Goal: Communication & Community: Answer question/provide support

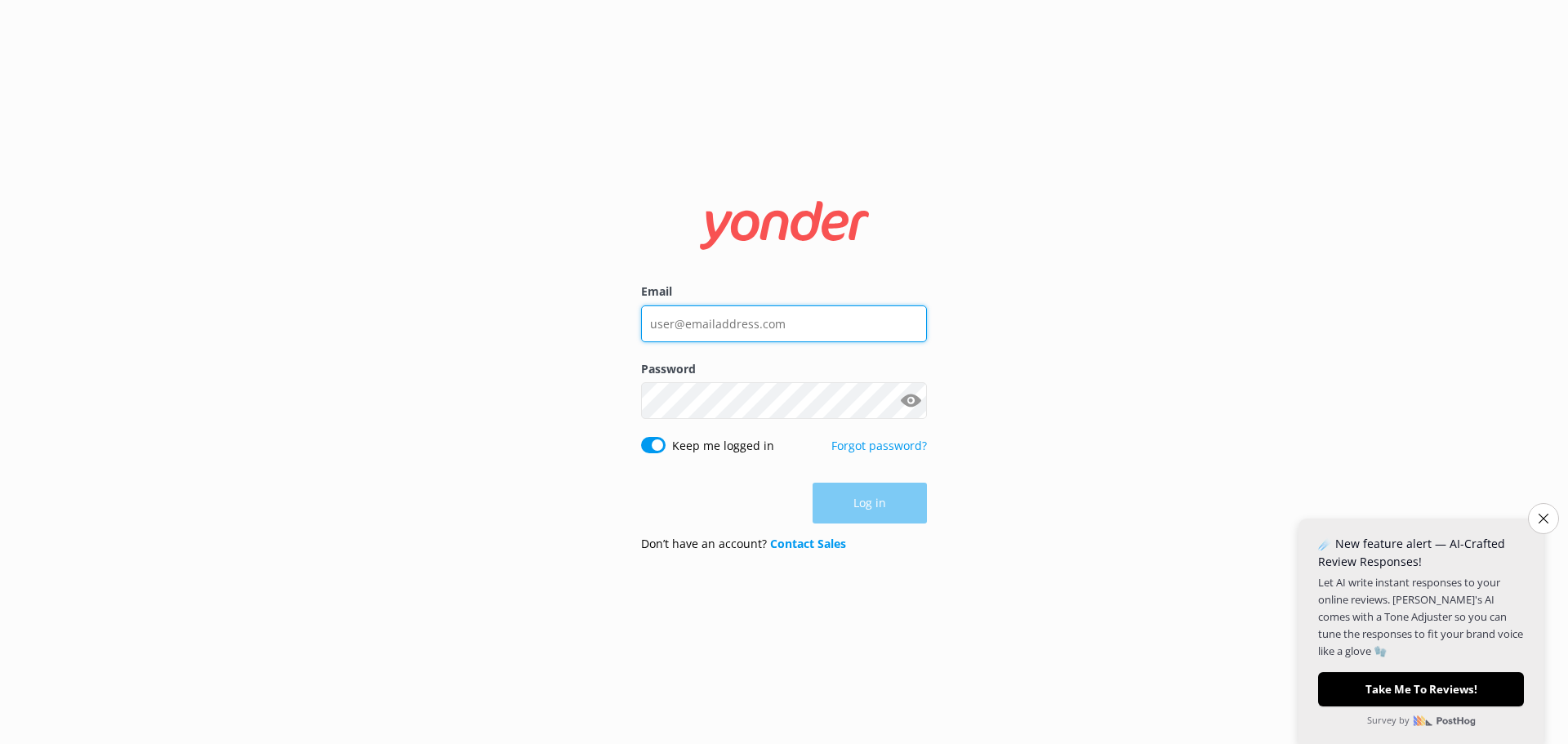
type input "[EMAIL_ADDRESS][DOMAIN_NAME]"
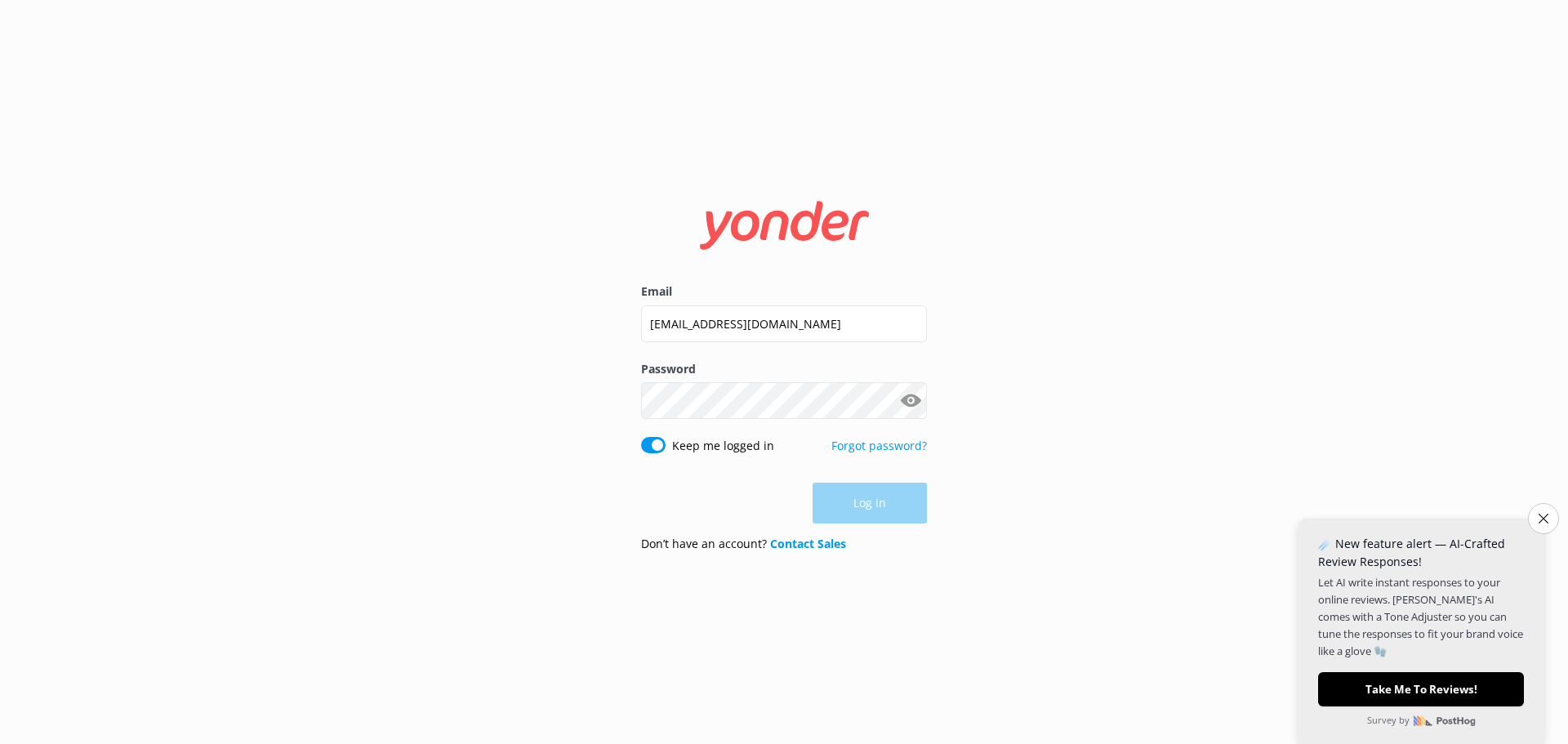
click at [873, 505] on div "Log in" at bounding box center [784, 503] width 286 height 41
click at [866, 504] on button "Log in" at bounding box center [870, 504] width 115 height 41
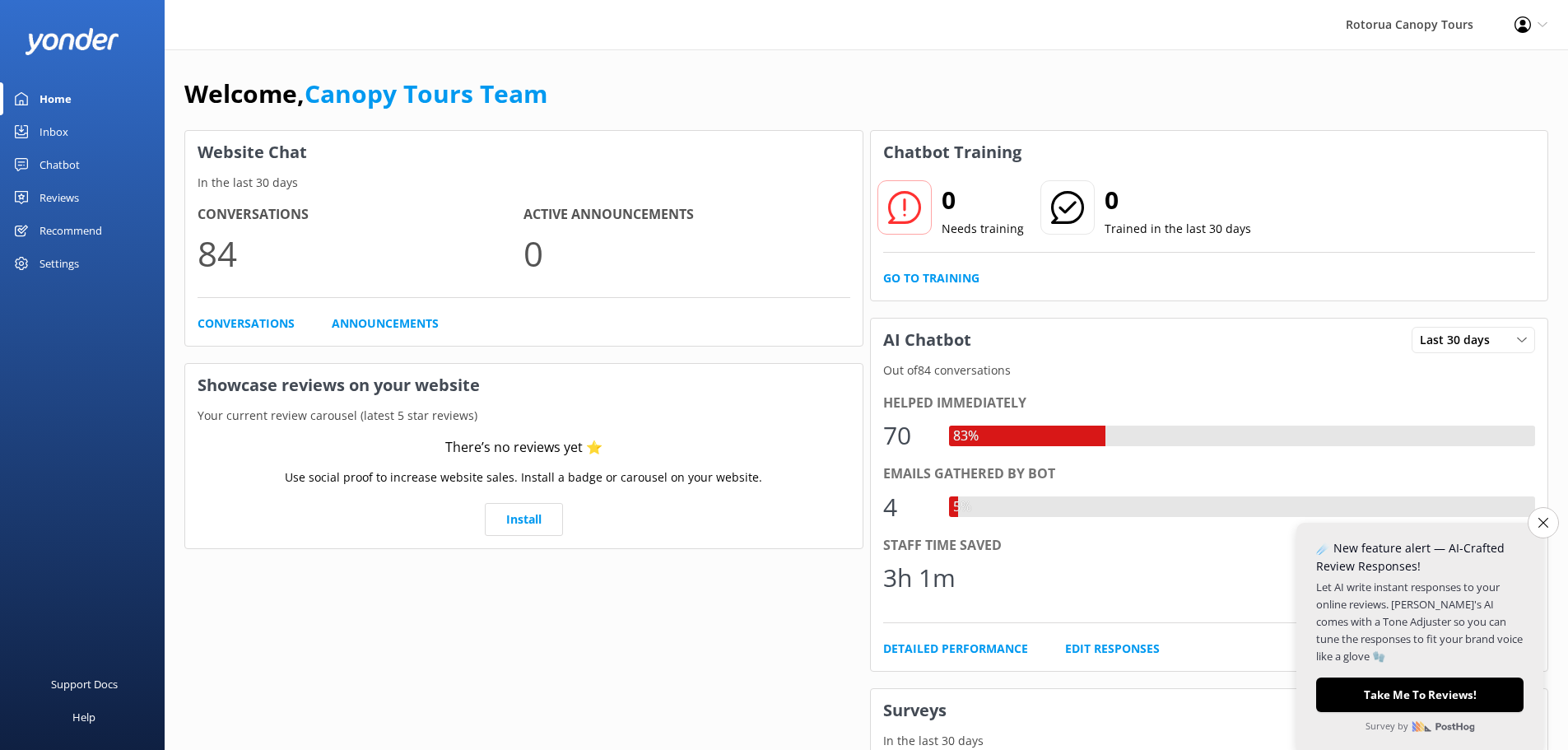
click at [123, 128] on link "Inbox" at bounding box center [82, 131] width 164 height 33
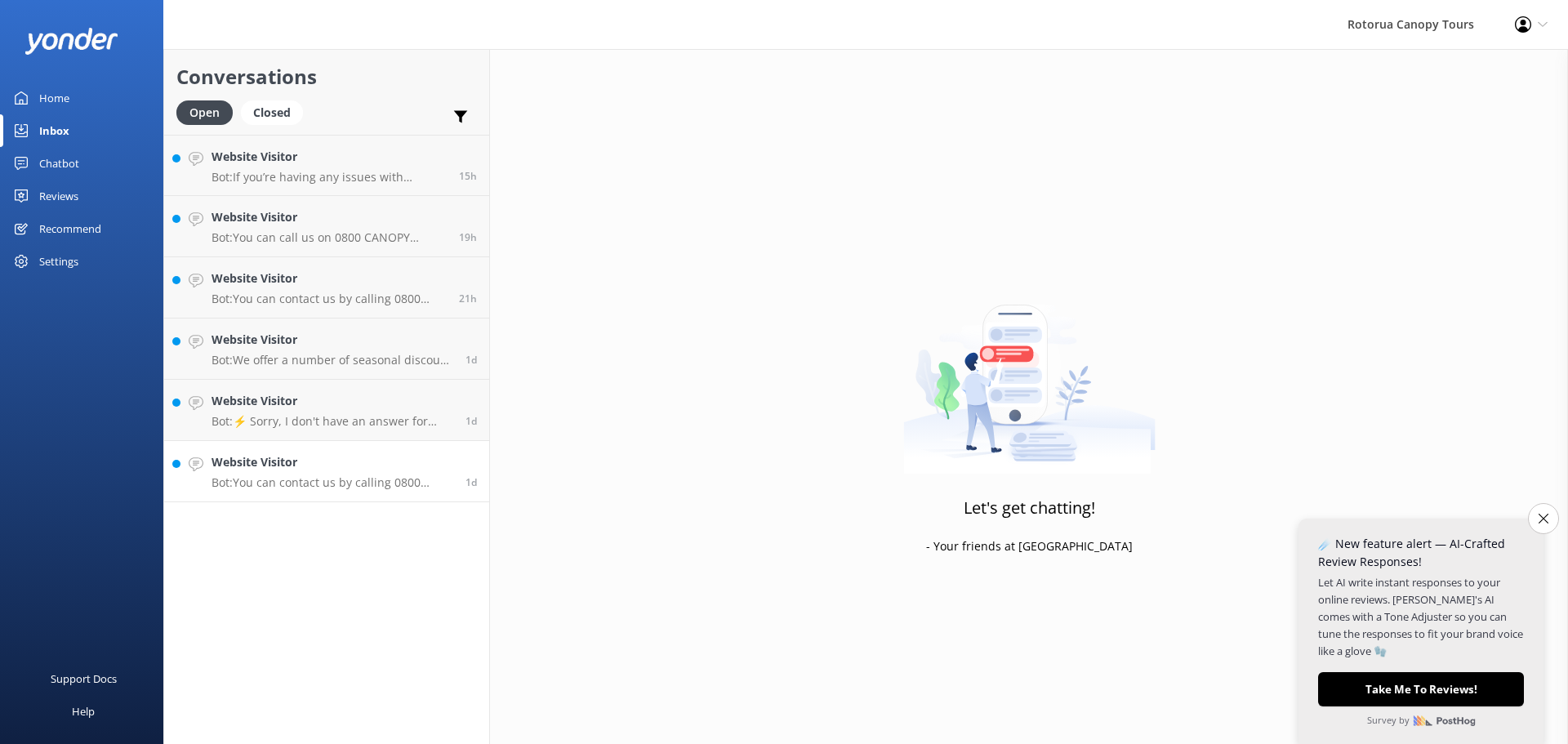
click at [353, 466] on h4 "Website Visitor" at bounding box center [332, 462] width 241 height 18
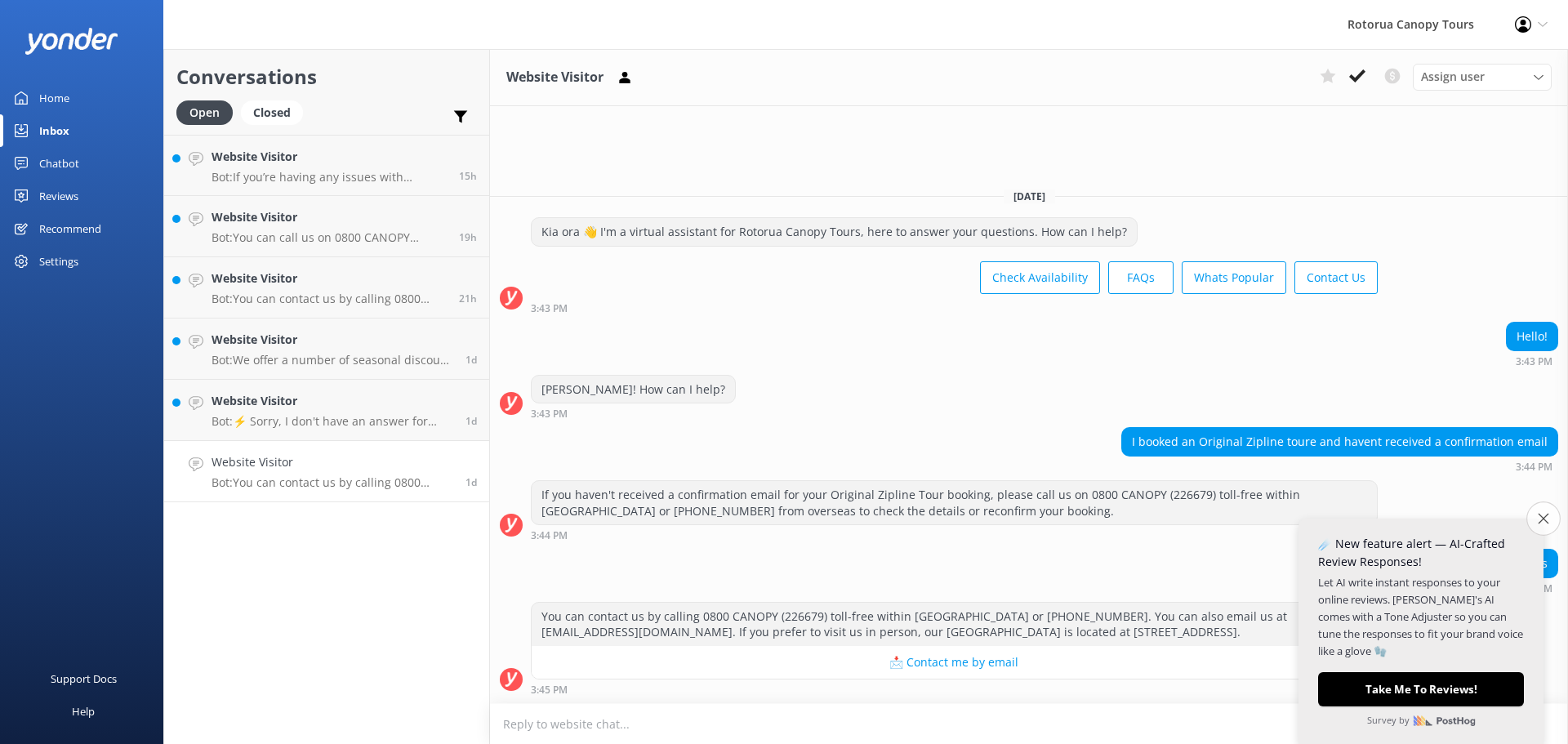
click at [1549, 512] on button "Close survey" at bounding box center [1543, 518] width 34 height 34
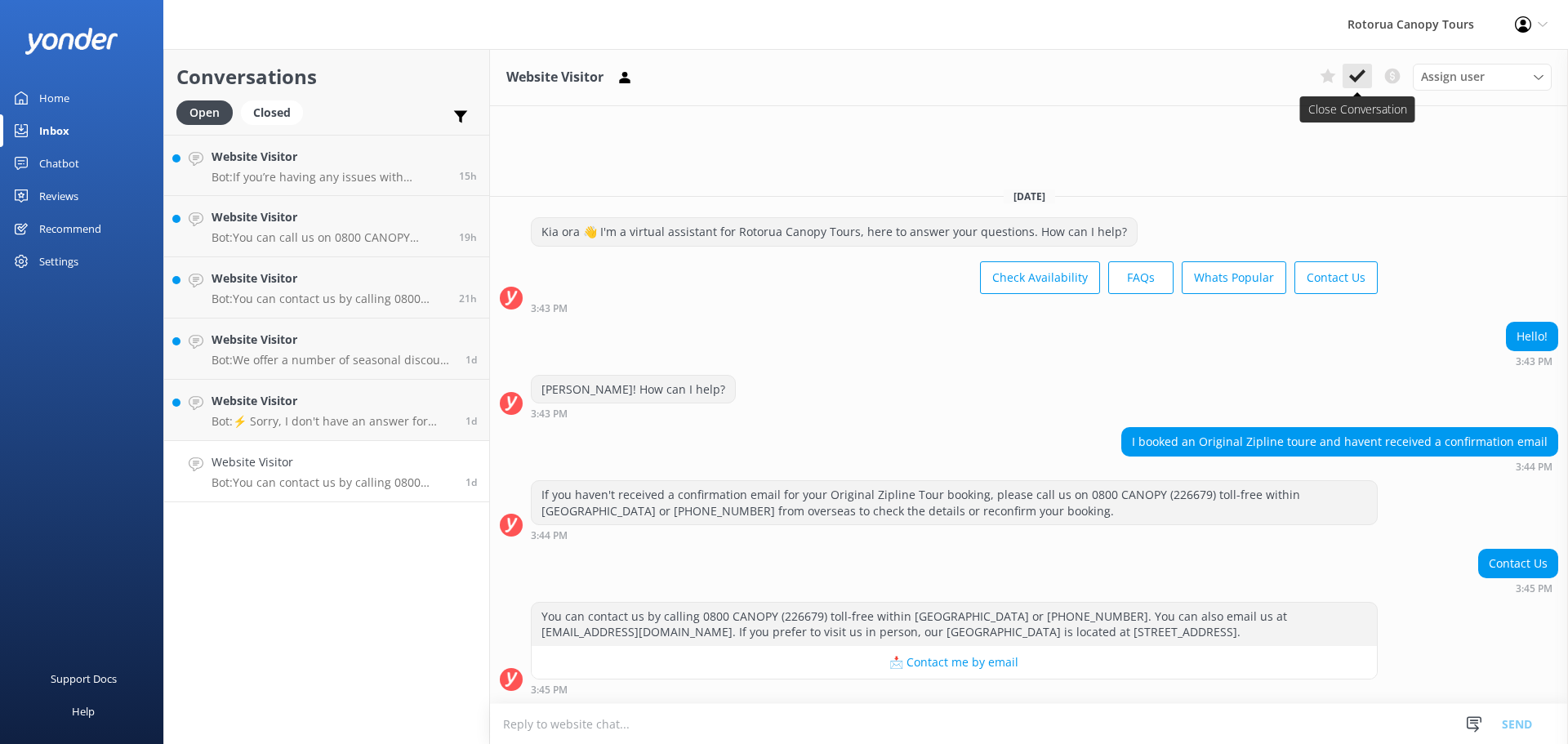
click at [1362, 82] on icon at bounding box center [1357, 76] width 17 height 17
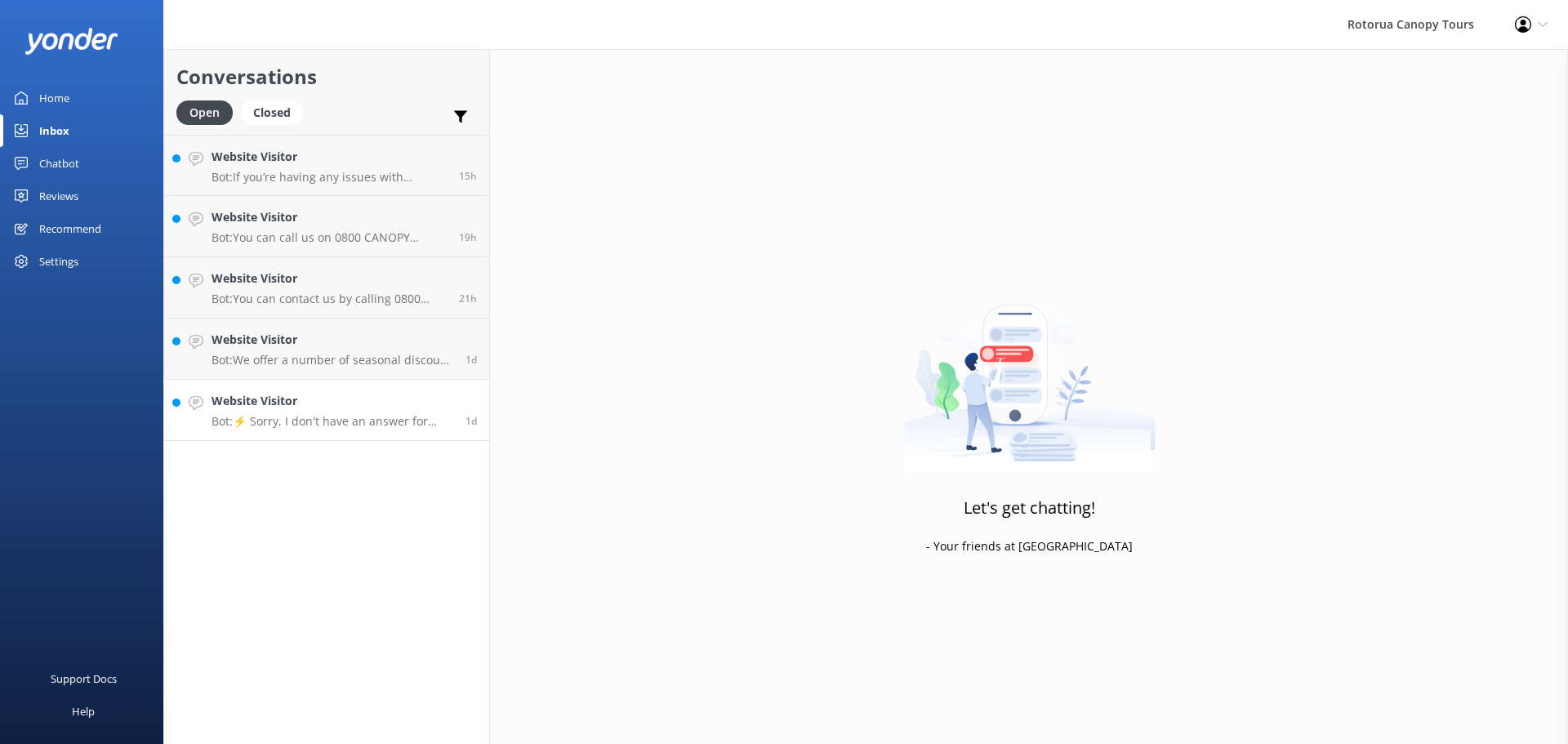
click at [347, 416] on p "Bot: ⚡ Sorry, I don't have an answer for that. Could you please try and rephras…" at bounding box center [332, 421] width 241 height 15
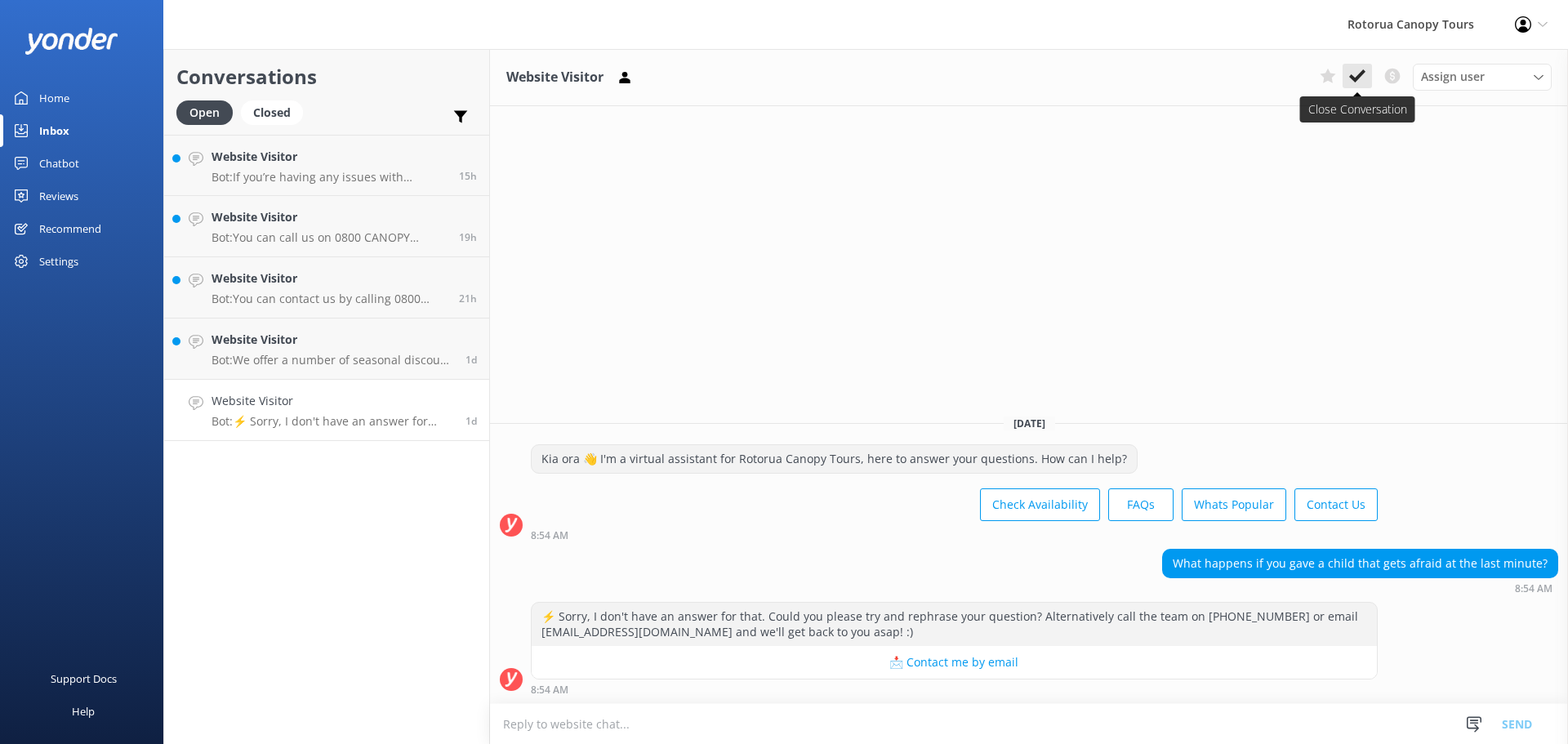
click at [1366, 80] on button at bounding box center [1357, 76] width 29 height 25
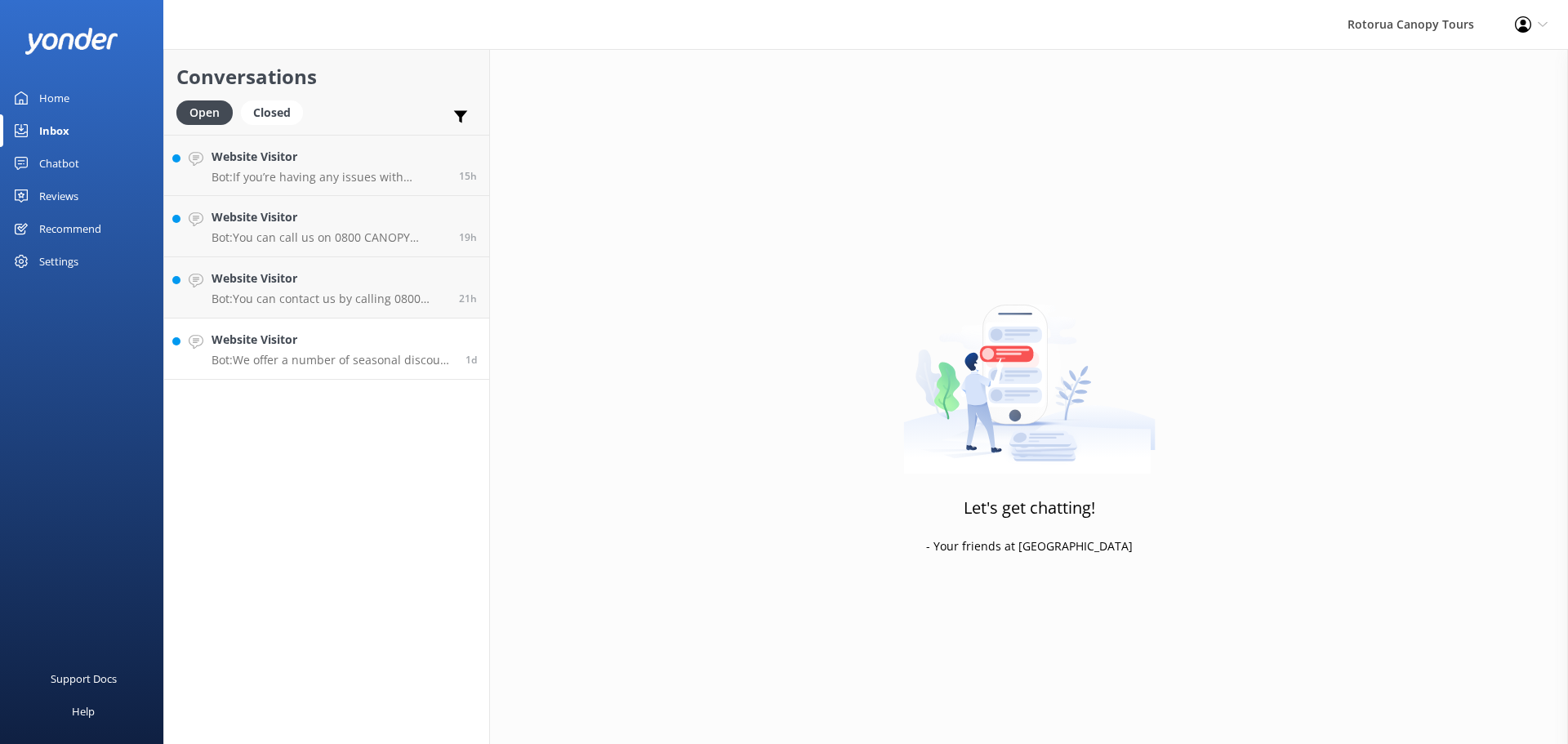
click at [332, 350] on div "Website Visitor Bot: We offer a number of seasonal discount combos and deals. F…" at bounding box center [332, 349] width 241 height 36
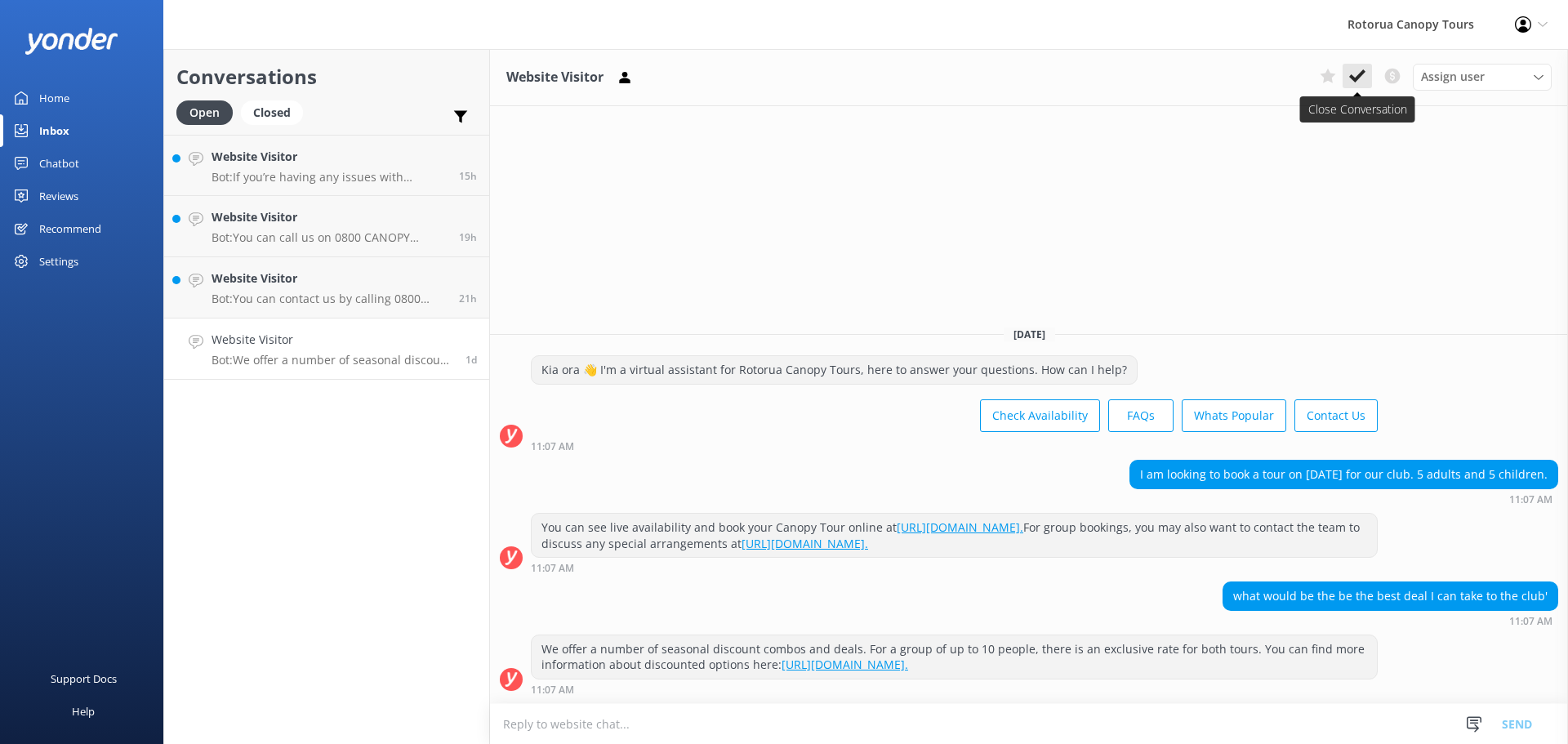
click at [1367, 75] on button at bounding box center [1357, 76] width 29 height 25
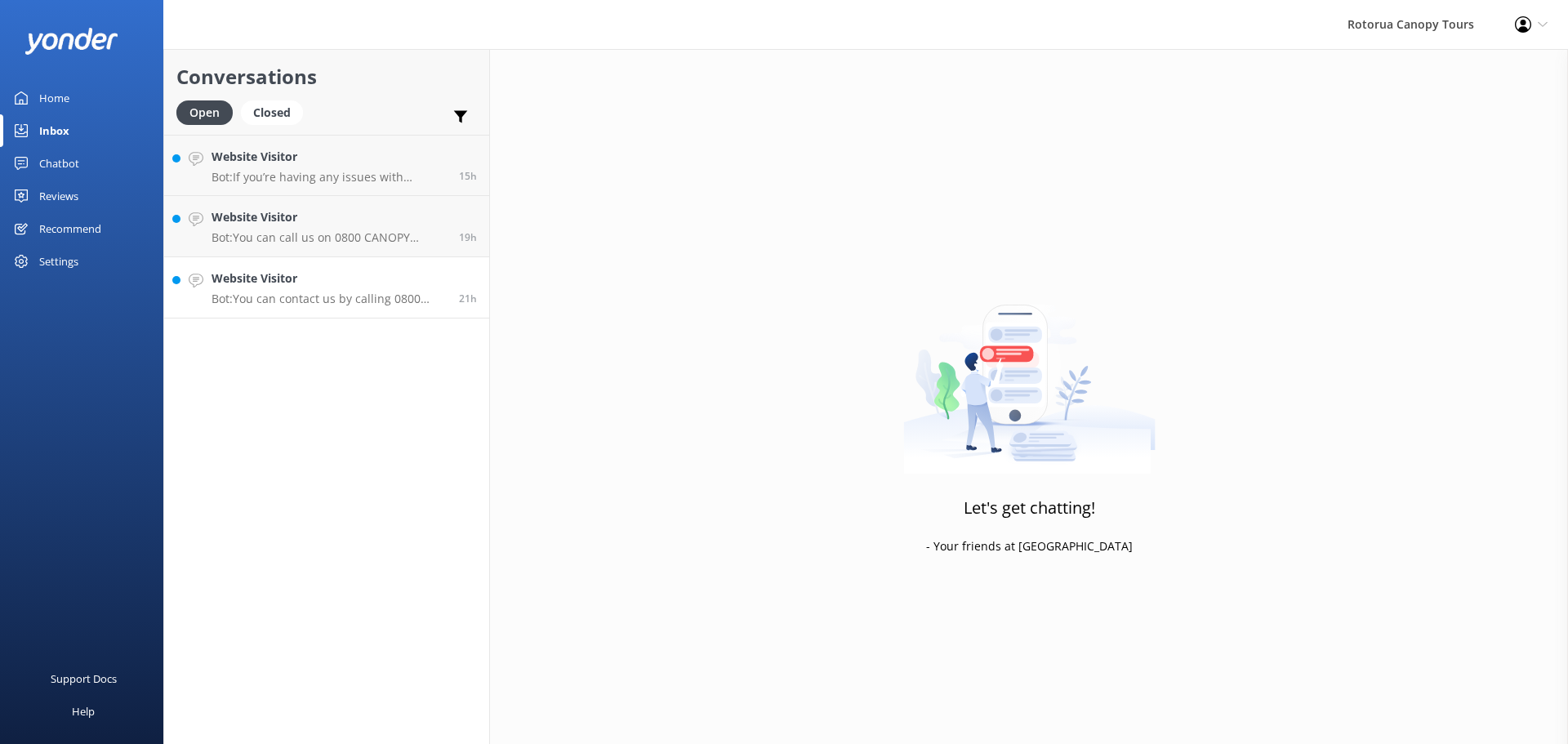
click at [298, 269] on link "Website Visitor Bot: You can contact us by calling 0800 CANOPY (226679) toll-fr…" at bounding box center [326, 288] width 325 height 62
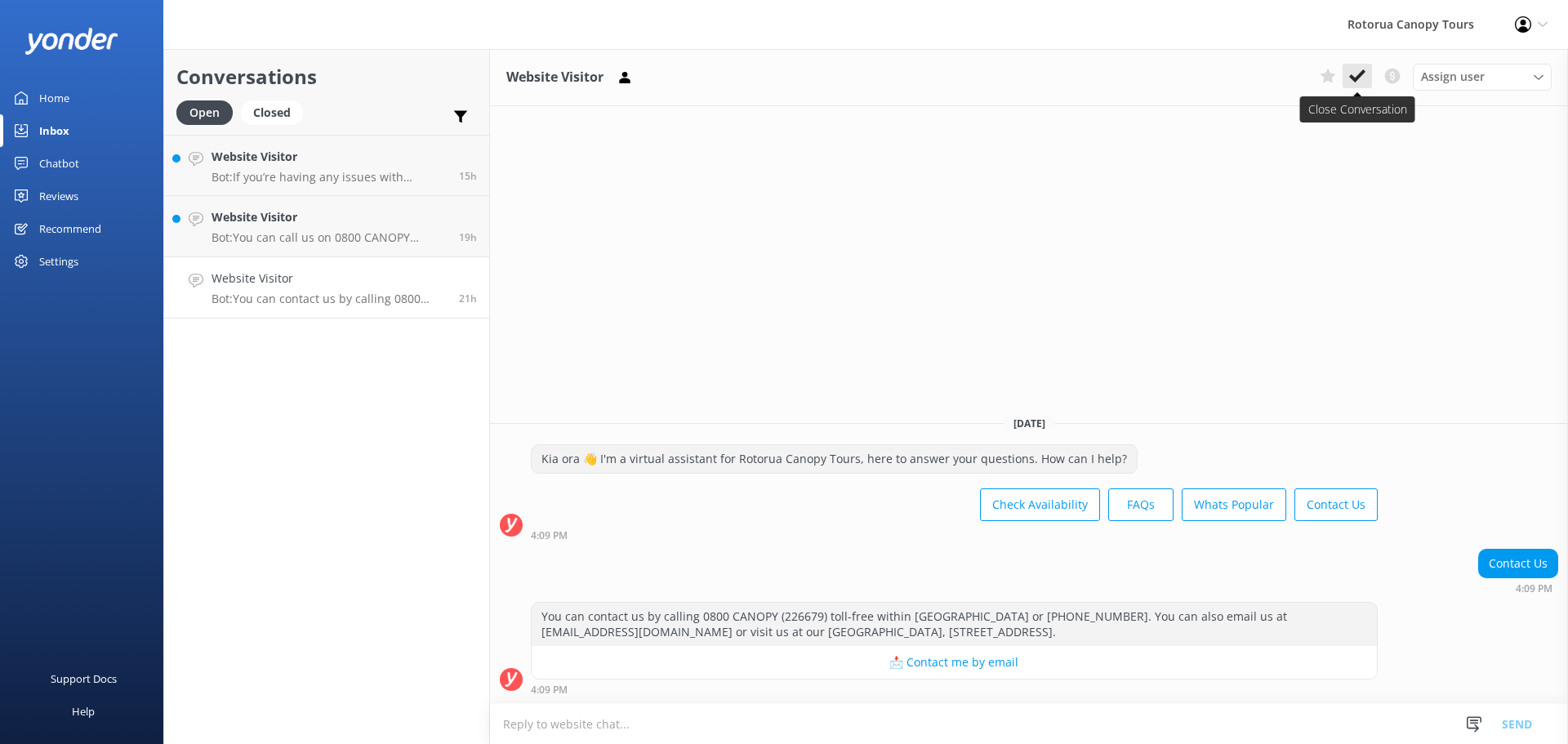
click at [1346, 84] on button at bounding box center [1357, 76] width 29 height 25
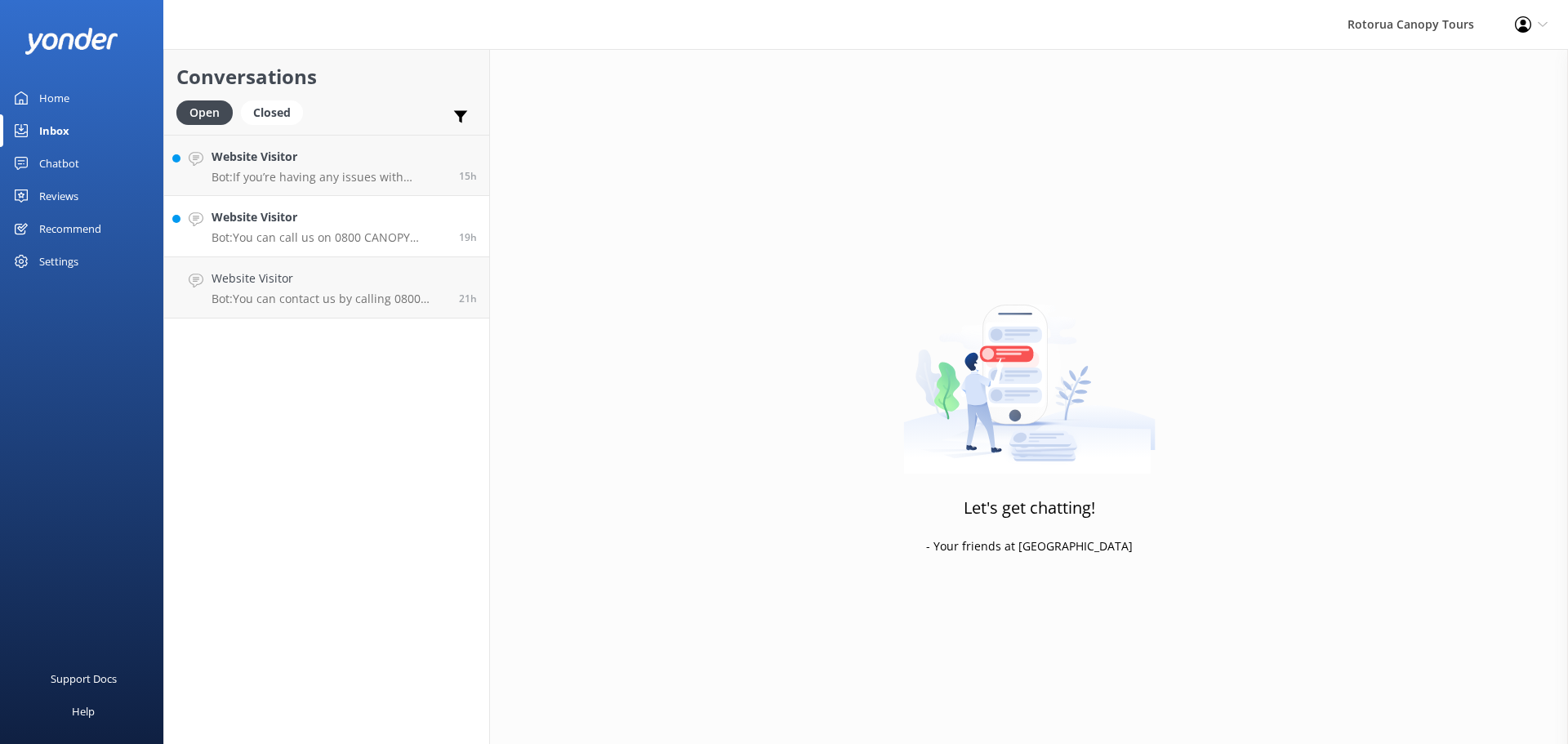
click at [342, 237] on p "Bot: You can call us on 0800 CANOPY (226679) Toll free (within [GEOGRAPHIC_DATA…" at bounding box center [329, 237] width 235 height 15
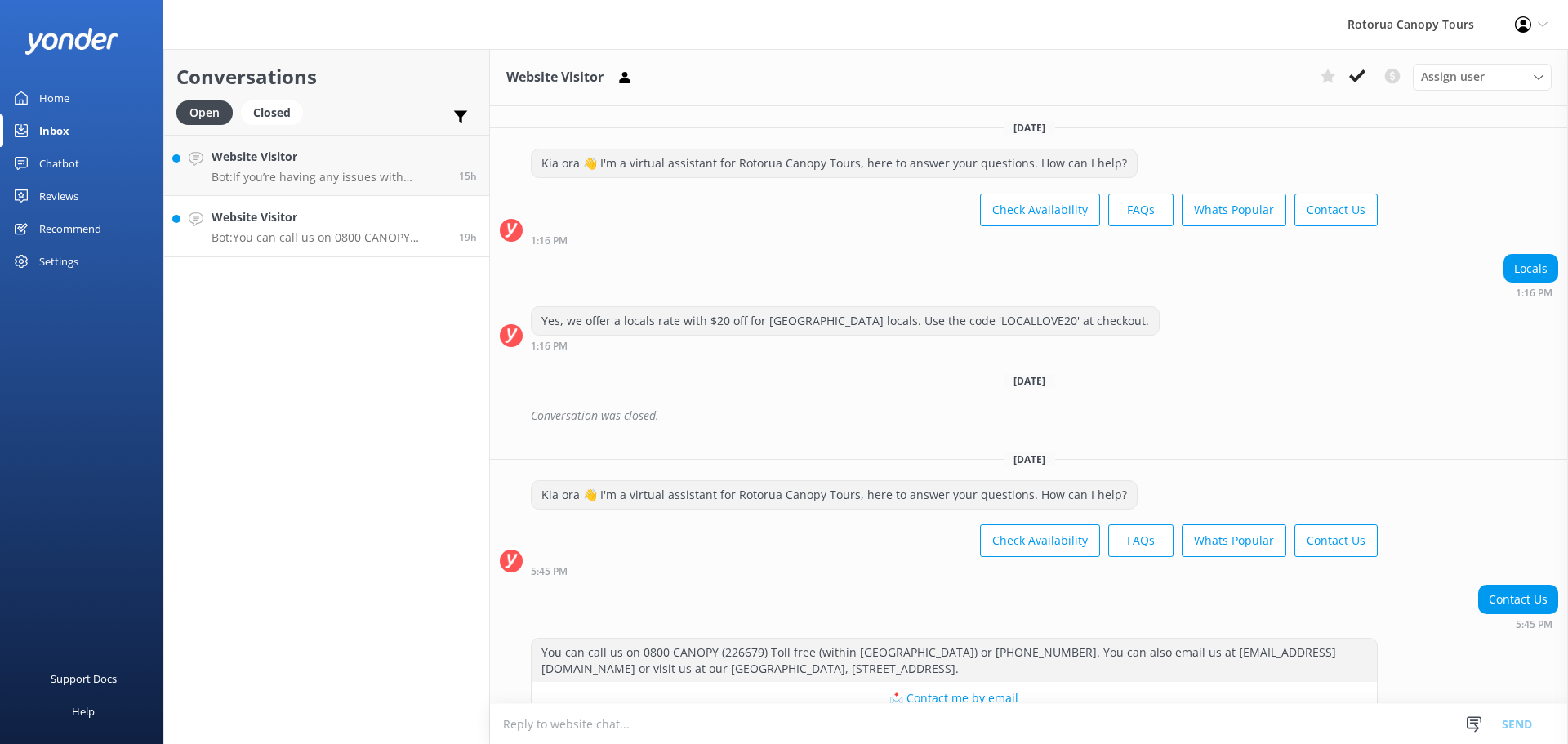
scroll to position [36, 0]
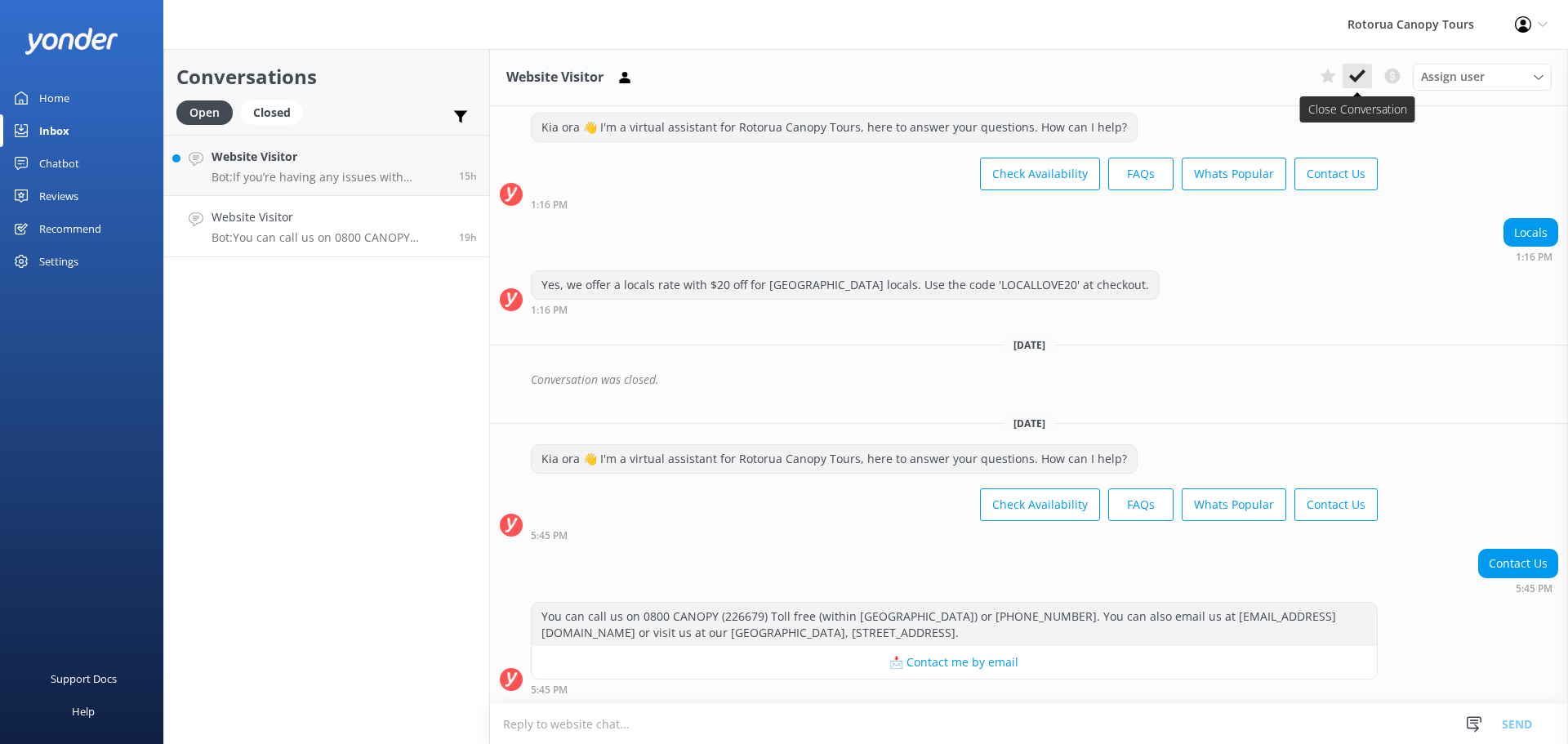
click at [1361, 72] on icon at bounding box center [1357, 76] width 17 height 17
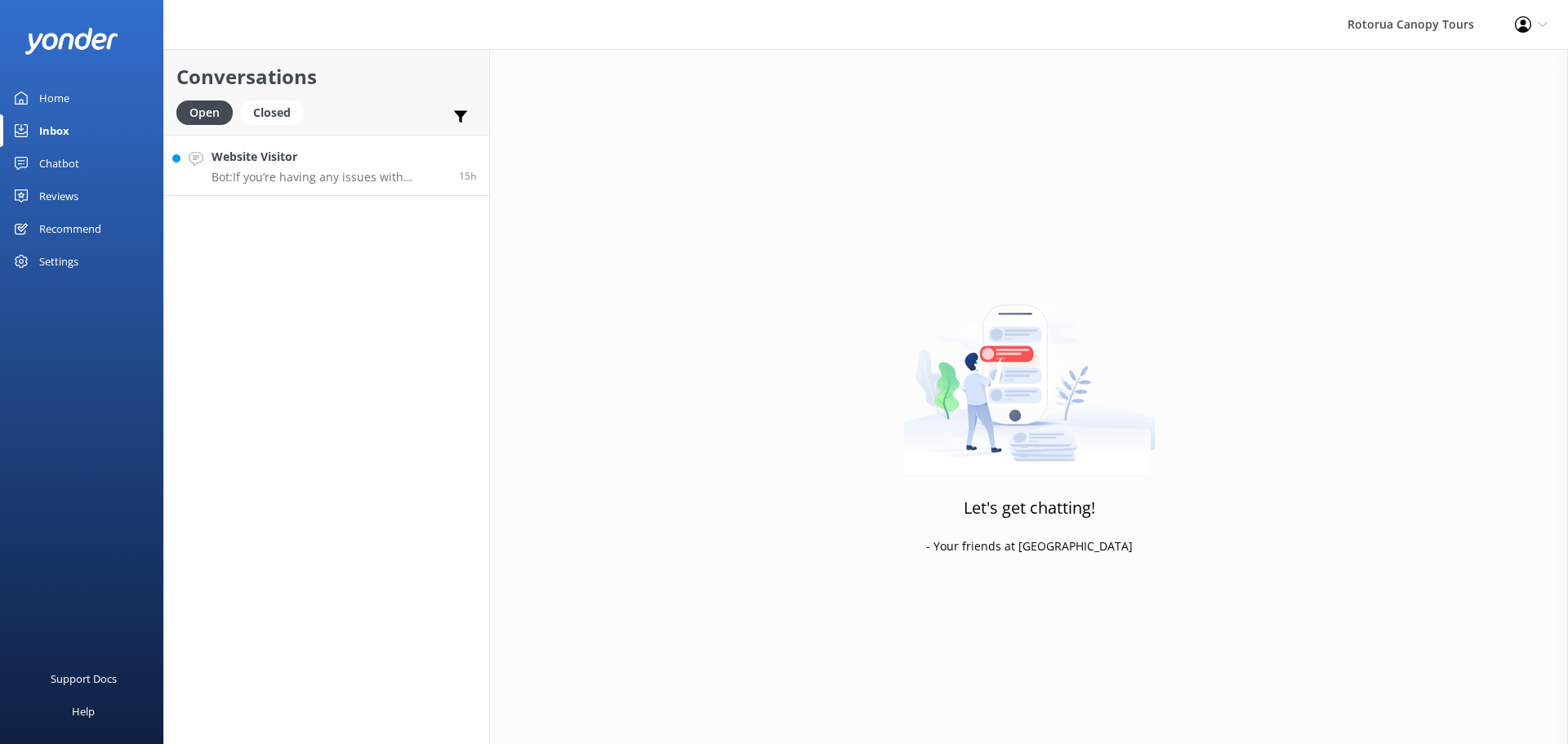
click at [353, 169] on div "Website Visitor Bot: If you’re having any issues with booking online, please ca…" at bounding box center [329, 166] width 235 height 35
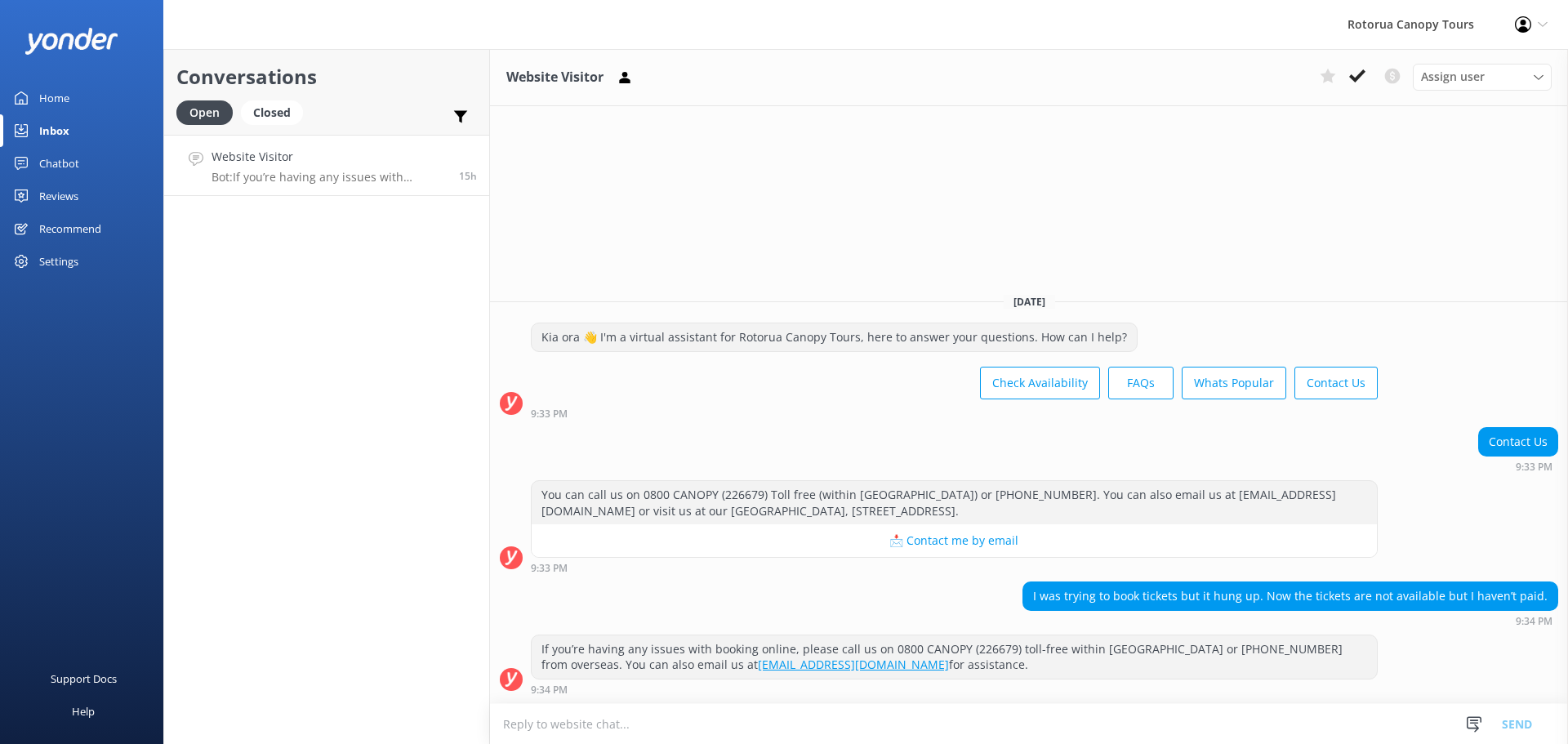
click at [1362, 77] on icon at bounding box center [1357, 76] width 17 height 17
